Goal: Obtain resource: Download file/media

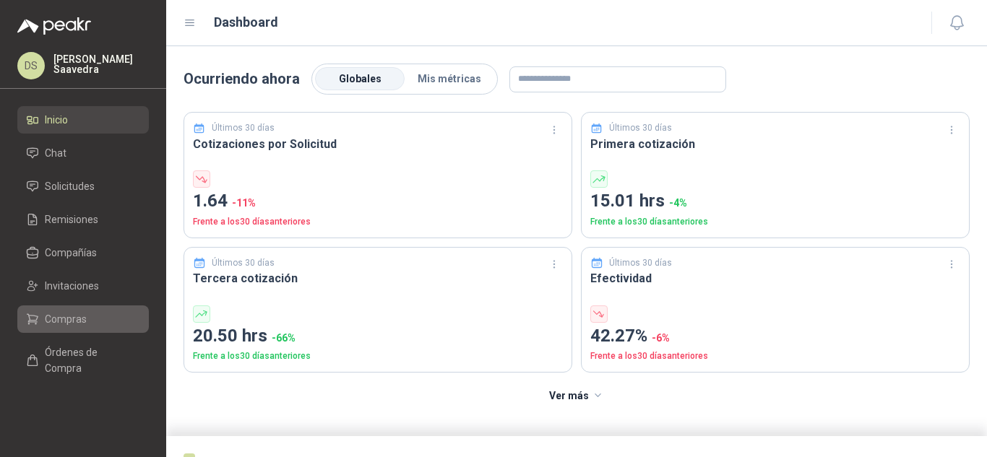
click at [91, 309] on link "Compras" at bounding box center [82, 319] width 131 height 27
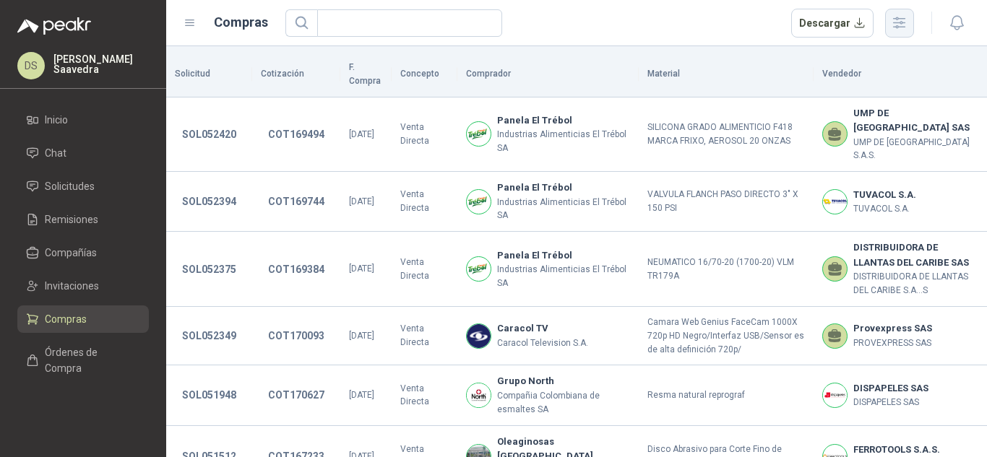
click at [901, 14] on icon "button" at bounding box center [899, 22] width 17 height 17
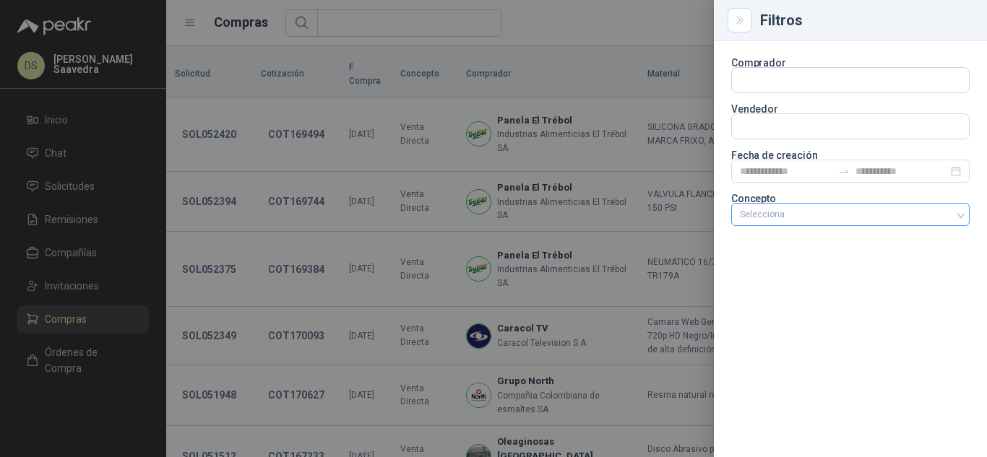
click at [812, 218] on div at bounding box center [842, 214] width 217 height 10
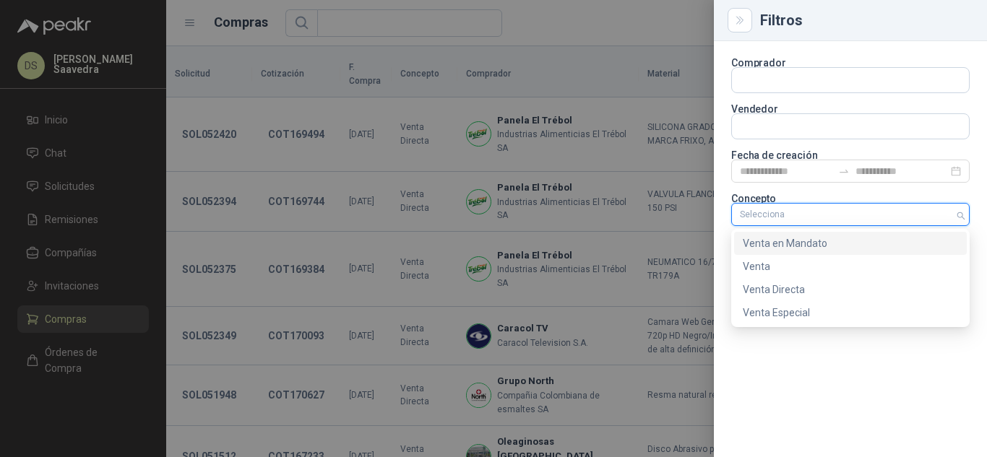
click at [827, 246] on div "Venta en Mandato" at bounding box center [849, 243] width 215 height 16
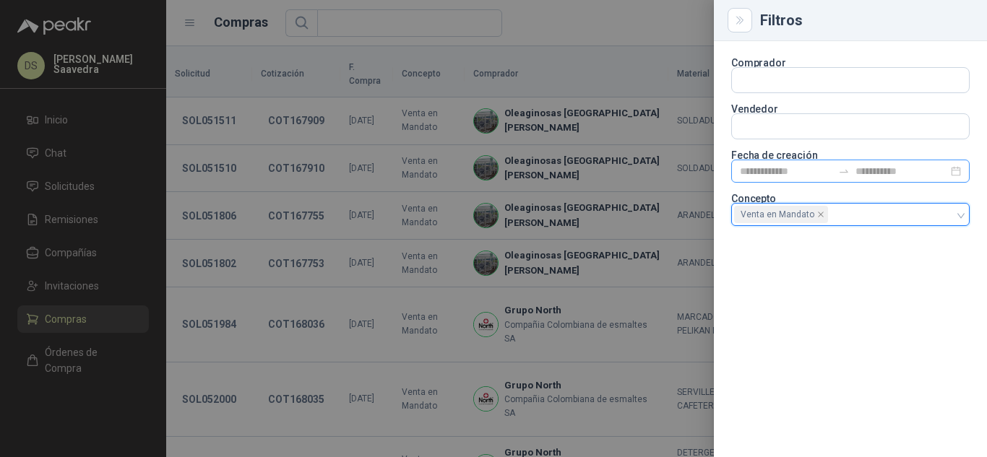
click at [848, 178] on div at bounding box center [850, 171] width 238 height 23
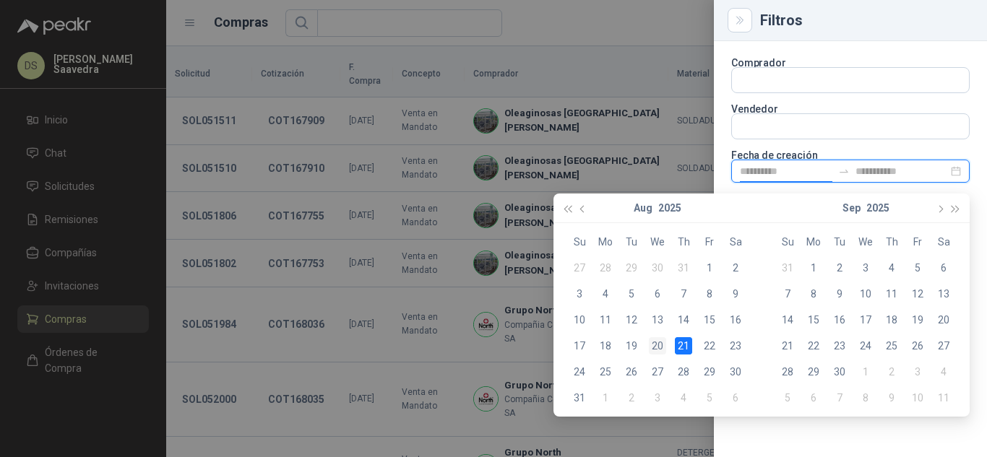
type input "**********"
click at [663, 350] on div "20" at bounding box center [657, 345] width 17 height 17
drag, startPoint x: 678, startPoint y: 350, endPoint x: 681, endPoint y: 342, distance: 8.5
click at [680, 349] on div "21" at bounding box center [683, 345] width 17 height 17
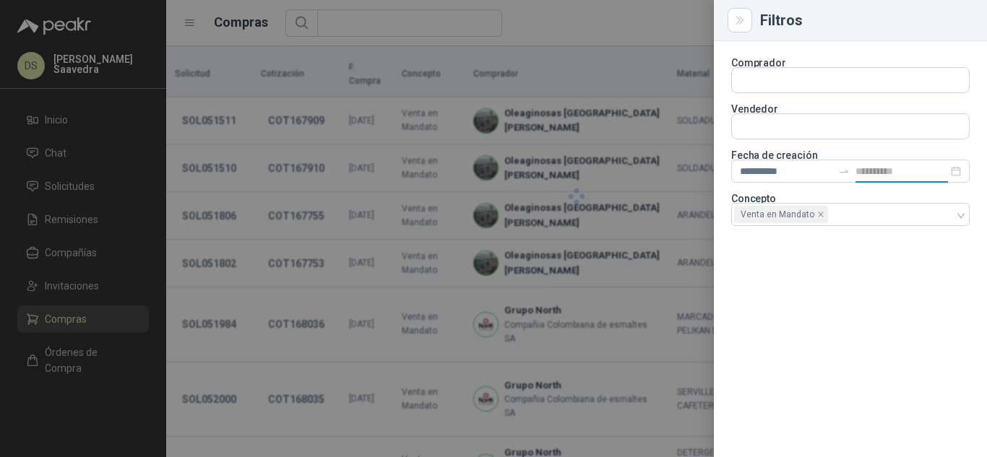
type input "**********"
click at [654, 40] on div at bounding box center [493, 228] width 987 height 457
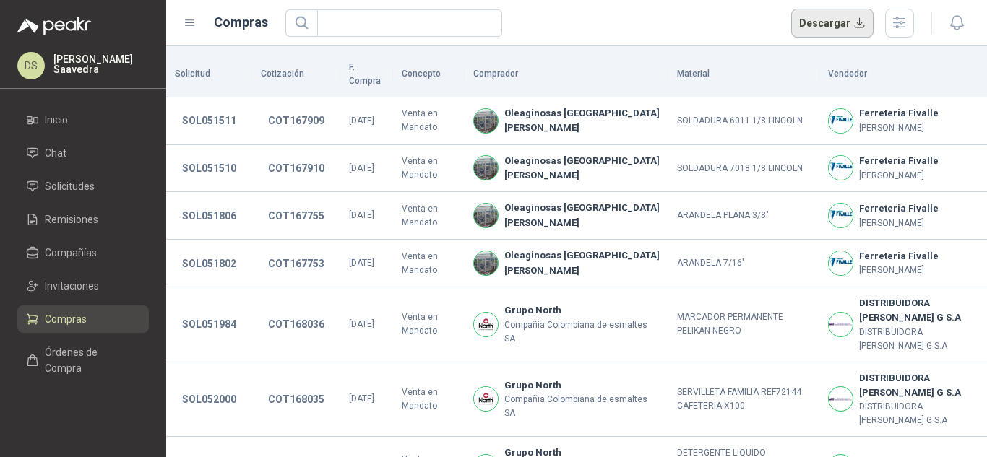
click at [813, 23] on button "Descargar" at bounding box center [832, 23] width 83 height 29
click at [657, 33] on div "Descargar" at bounding box center [599, 23] width 629 height 29
click at [905, 26] on icon "button" at bounding box center [899, 22] width 17 height 17
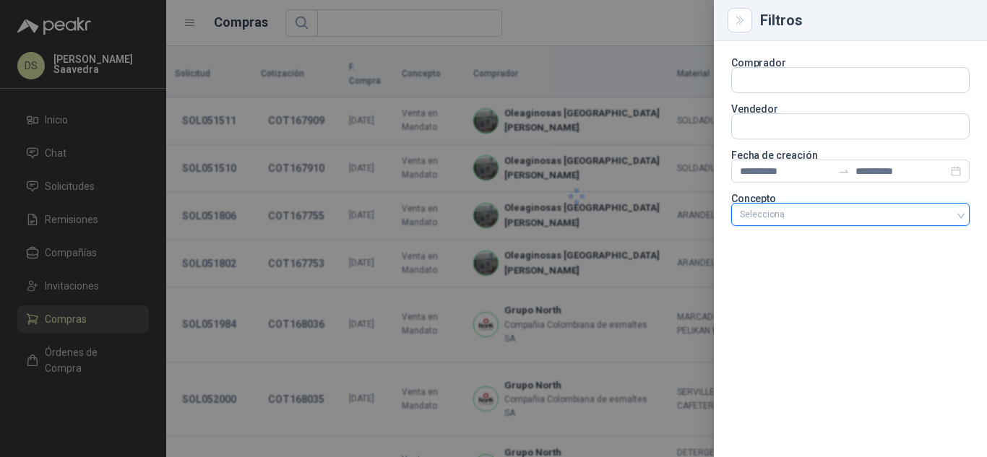
click at [911, 215] on div at bounding box center [842, 214] width 217 height 10
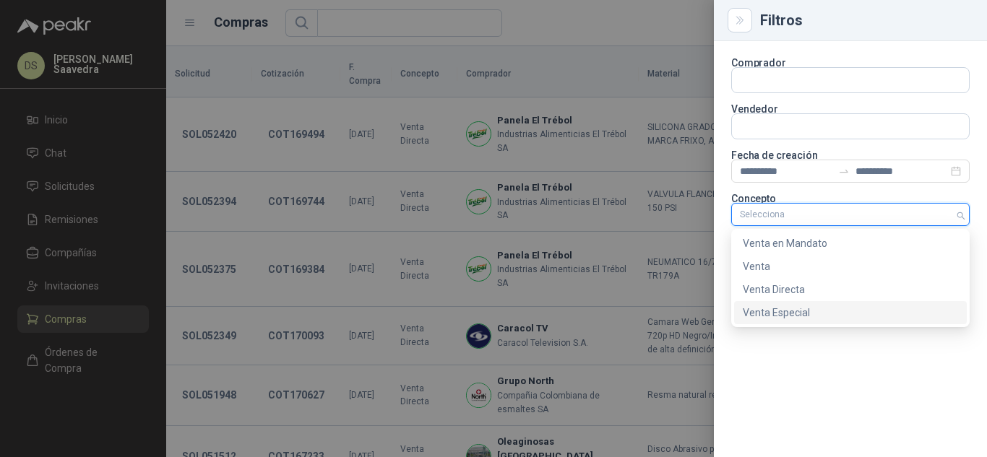
click at [833, 319] on div "Venta Especial" at bounding box center [849, 313] width 215 height 16
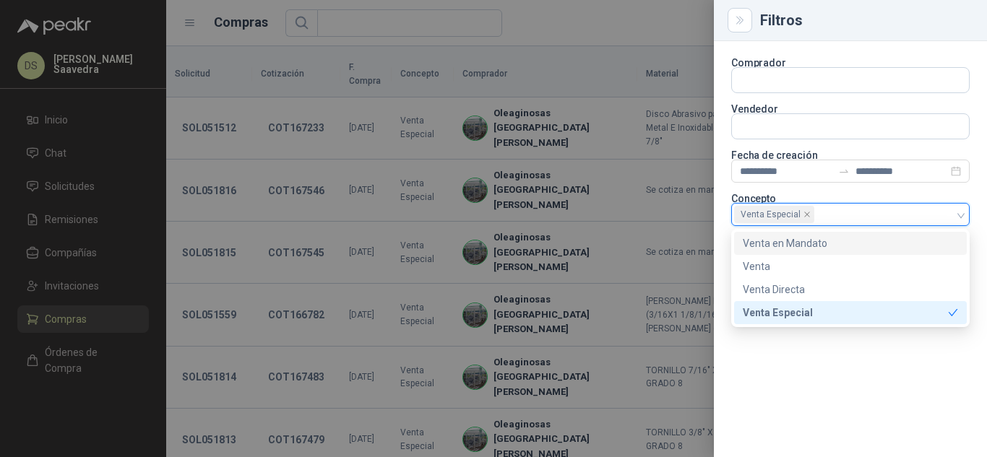
click at [589, 20] on div at bounding box center [493, 228] width 987 height 457
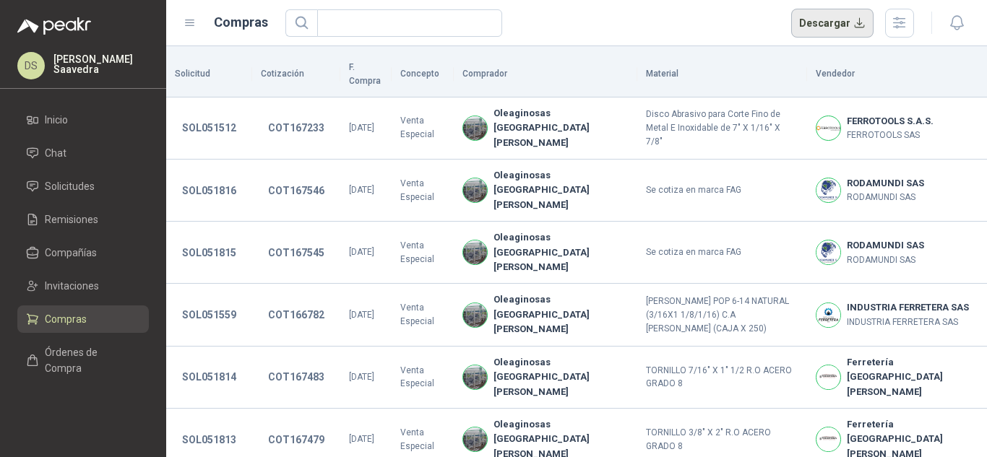
click at [819, 21] on button "Descargar" at bounding box center [832, 23] width 83 height 29
